Goal: Navigation & Orientation: Go to known website

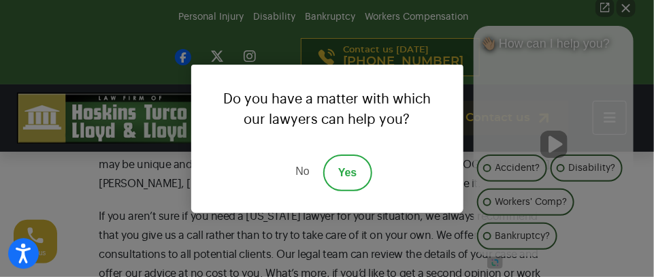
scroll to position [544, 0]
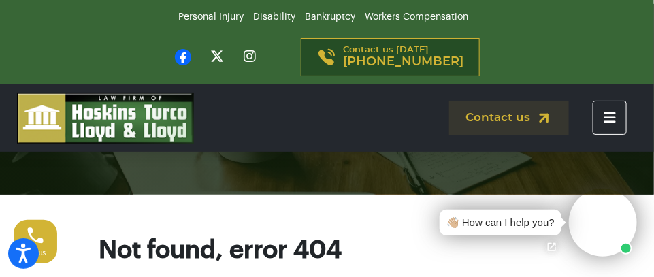
scroll to position [14, 0]
